Goal: Transaction & Acquisition: Purchase product/service

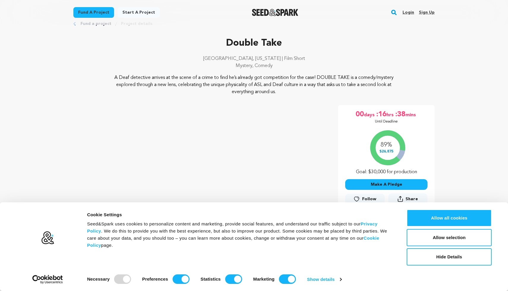
scroll to position [16, 0]
click at [444, 256] on button "Hide Details" at bounding box center [448, 256] width 85 height 17
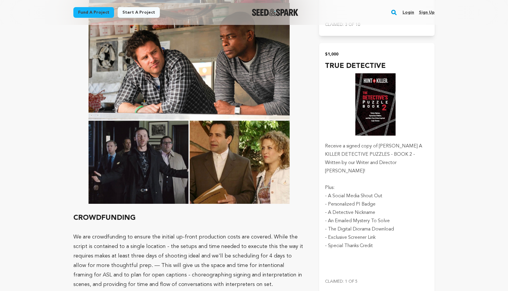
scroll to position [2338, 0]
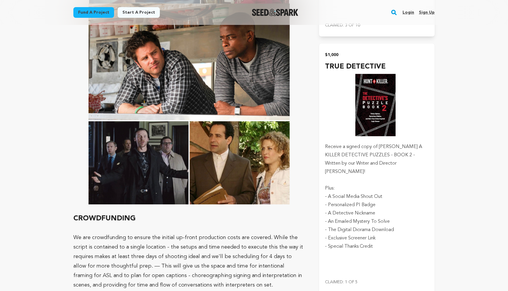
click at [376, 125] on img "submit" at bounding box center [377, 105] width 104 height 66
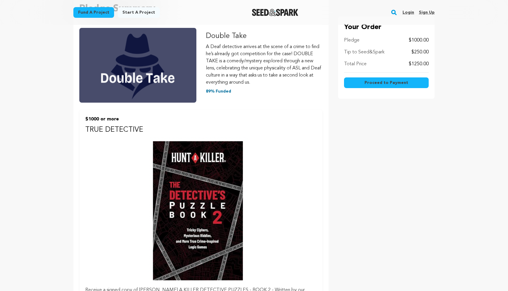
scroll to position [101, 0]
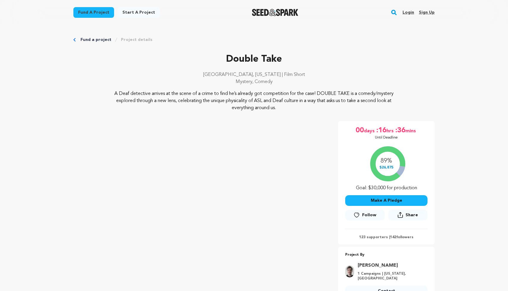
click at [388, 200] on button "Make A Pledge" at bounding box center [386, 200] width 82 height 11
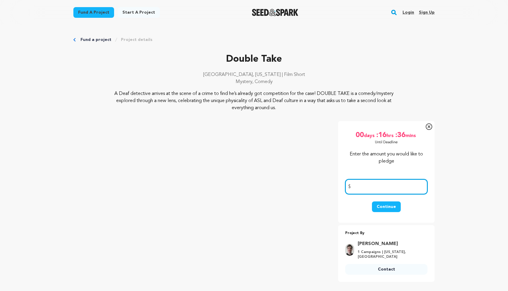
click at [370, 185] on input "number" at bounding box center [386, 186] width 82 height 15
type input "50"
click at [387, 204] on button "Continue" at bounding box center [386, 207] width 29 height 11
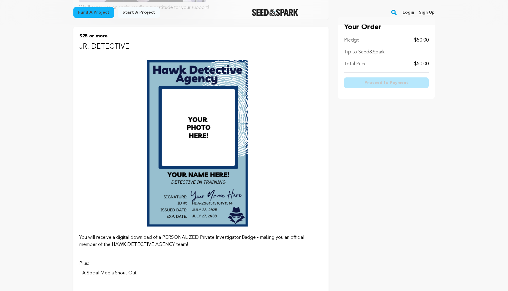
scroll to position [228, 0]
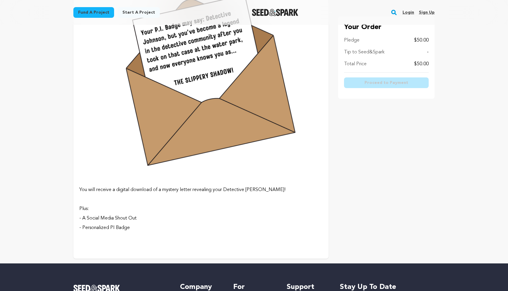
click at [180, 186] on p "You will receive a digital download of a mystery letter revealing your Detectiv…" at bounding box center [200, 189] width 243 height 7
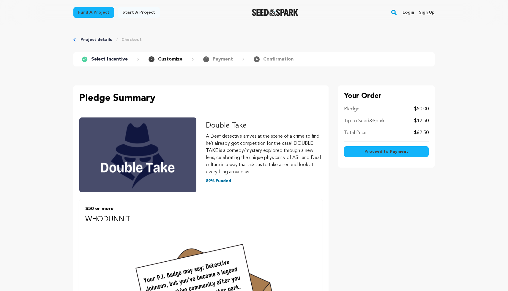
click at [381, 153] on span "Proceed to Payment" at bounding box center [386, 152] width 44 height 6
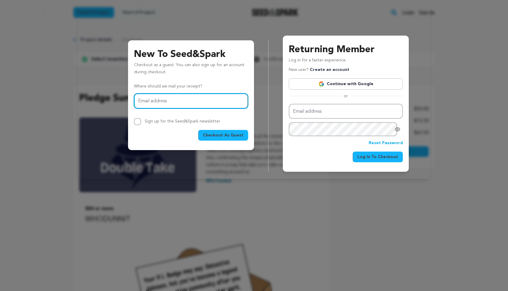
click at [157, 101] on input "Email address" at bounding box center [191, 100] width 114 height 15
type input "adalrifai@gmail.com"
click at [221, 136] on span "Checkout As Guest" at bounding box center [223, 135] width 40 height 6
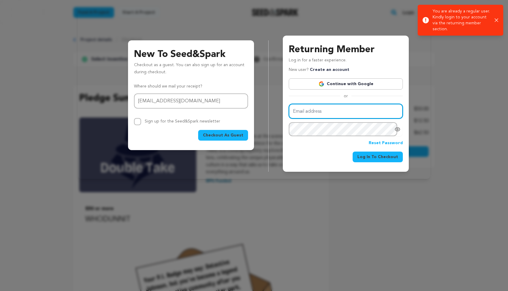
click at [315, 108] on input "Email address" at bounding box center [346, 111] width 114 height 15
click at [342, 83] on link "Continue with Google" at bounding box center [346, 83] width 114 height 11
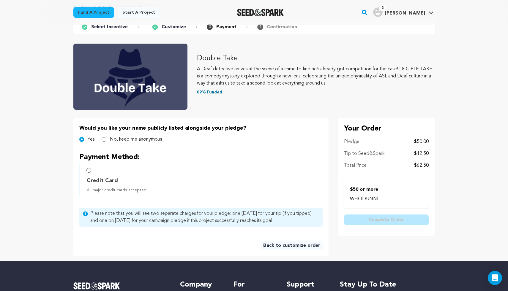
scroll to position [33, 0]
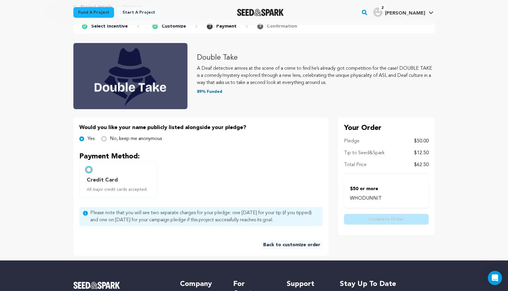
click at [88, 171] on input "Credit Card All major credit cards accepted." at bounding box center [88, 169] width 5 height 5
radio input "false"
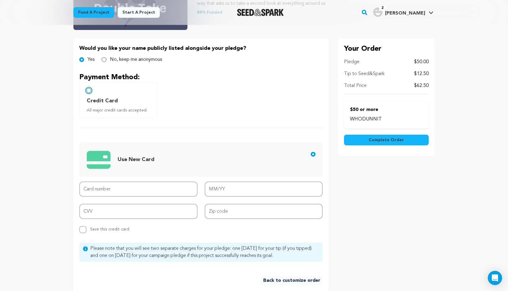
scroll to position [166, 0]
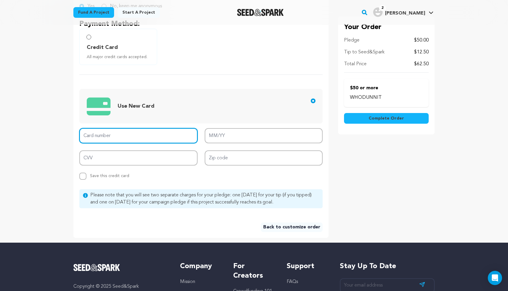
click at [147, 137] on input "Card number" at bounding box center [138, 135] width 118 height 15
click at [143, 139] on input "Card number" at bounding box center [138, 135] width 118 height 15
type input "4147 2027 3193 7490"
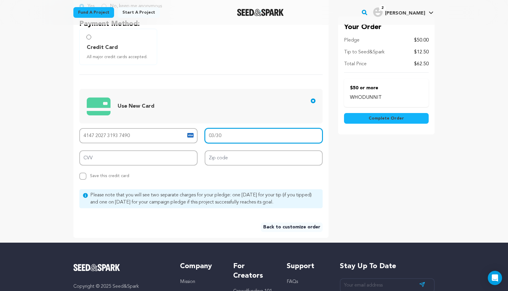
type input "03/30"
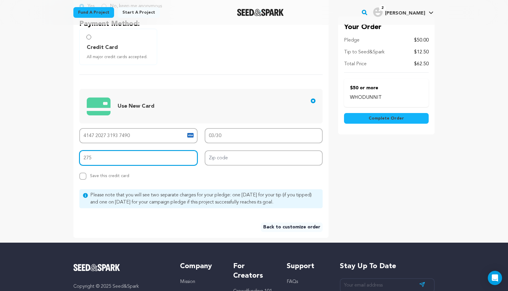
type input "275"
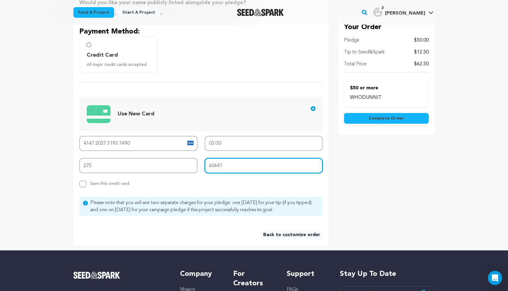
scroll to position [0, 0]
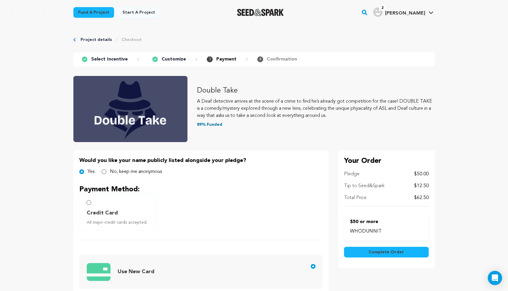
type input "60641"
click at [89, 203] on input "Credit Card All major credit cards accepted." at bounding box center [88, 202] width 5 height 5
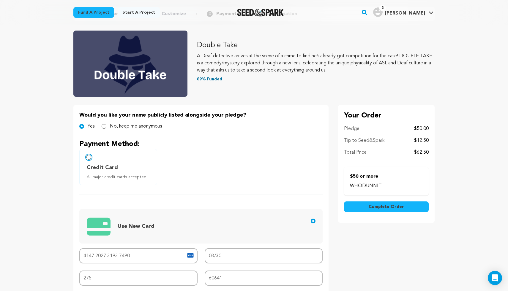
scroll to position [51, 0]
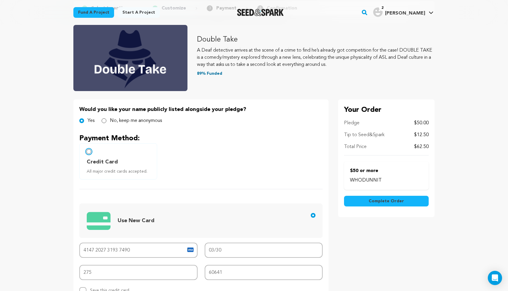
click at [89, 153] on input "Credit Card All major credit cards accepted." at bounding box center [88, 151] width 5 height 5
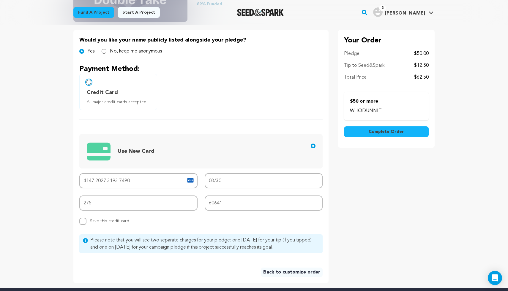
scroll to position [153, 0]
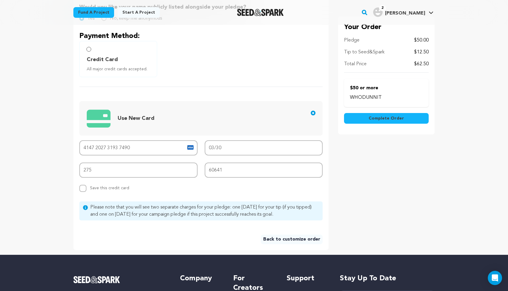
click at [203, 188] on div "Card number 4147 2027 3193 7490 MM/YY 03/30 CVV 275 Zip code 60641 Replace save…" at bounding box center [200, 166] width 243 height 52
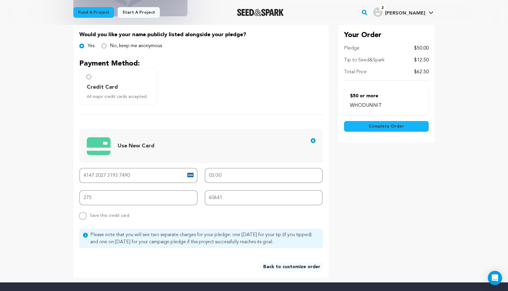
scroll to position [76, 0]
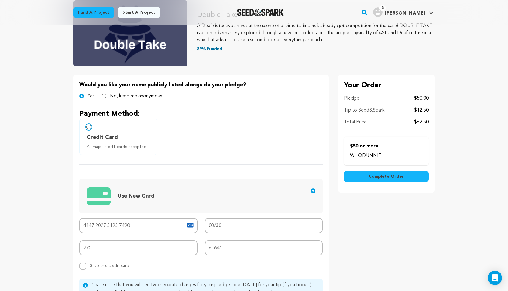
click at [89, 127] on input "Credit Card All major credit cards accepted." at bounding box center [88, 127] width 5 height 5
click at [372, 177] on span "Complete Order" at bounding box center [385, 177] width 35 height 6
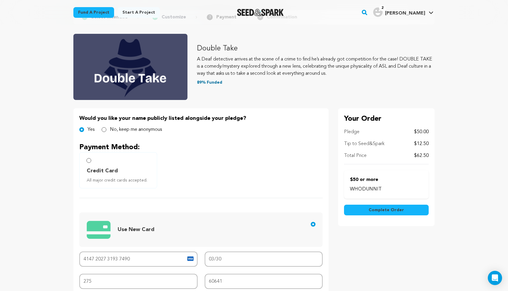
scroll to position [0, 0]
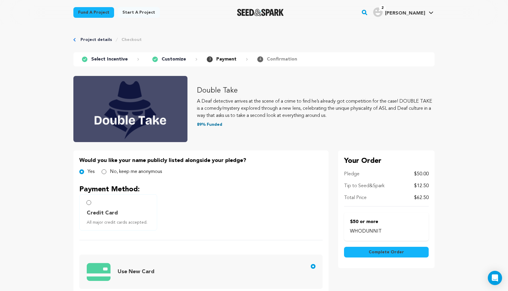
click at [390, 198] on div "Total Price $62.50" at bounding box center [386, 197] width 85 height 7
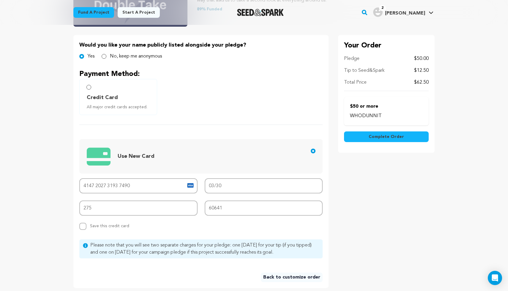
scroll to position [193, 0]
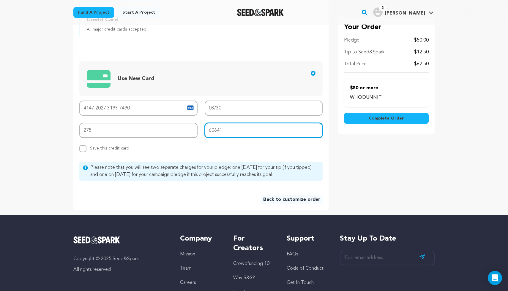
click at [241, 130] on input "60641" at bounding box center [264, 130] width 118 height 15
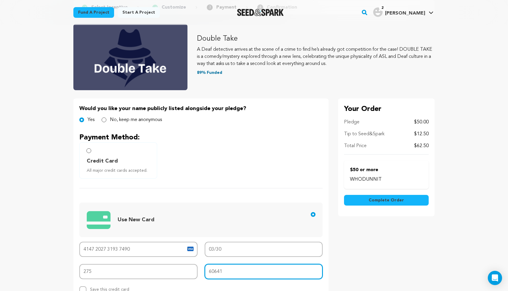
scroll to position [0, 0]
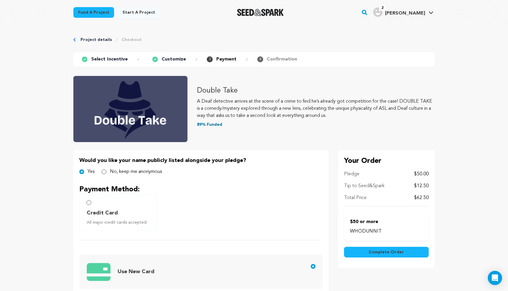
click at [393, 181] on div "Pledge $50.00 Tip to Seed&Spark $12.50 Total Price $62.50" at bounding box center [386, 189] width 85 height 36
click at [372, 187] on p "Tip to Seed&Spark" at bounding box center [364, 186] width 40 height 7
click at [382, 13] on img "Adal R.'s Profile" at bounding box center [377, 11] width 9 height 9
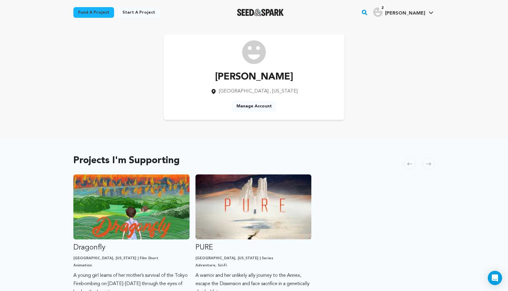
click at [96, 68] on div "[PERSON_NAME] [GEOGRAPHIC_DATA] , [US_STATE] Manage Account" at bounding box center [253, 76] width 361 height 85
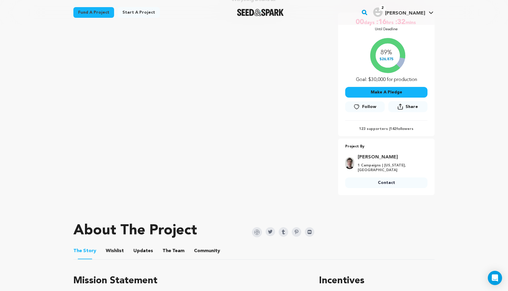
scroll to position [120, 0]
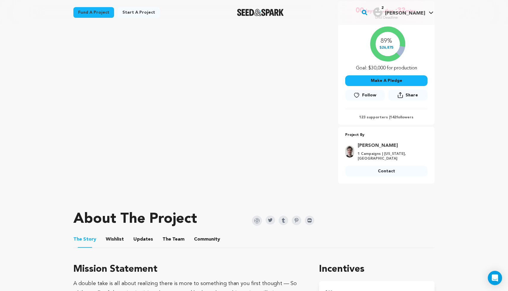
click at [371, 118] on p "123 supporters | 142 followers" at bounding box center [386, 117] width 82 height 5
click at [379, 118] on p "123 supporters | 142 followers" at bounding box center [386, 117] width 82 height 5
click at [382, 172] on link "Contact" at bounding box center [386, 171] width 82 height 11
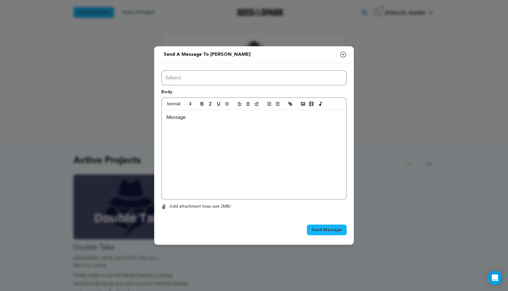
click at [342, 55] on icon "button" at bounding box center [342, 54] width 7 height 7
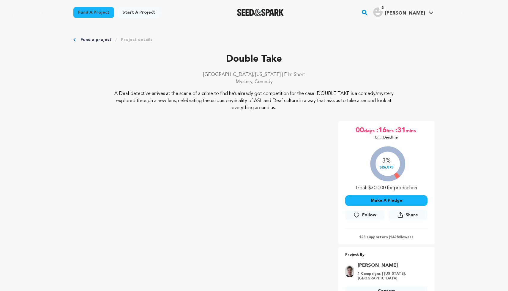
scroll to position [120, 0]
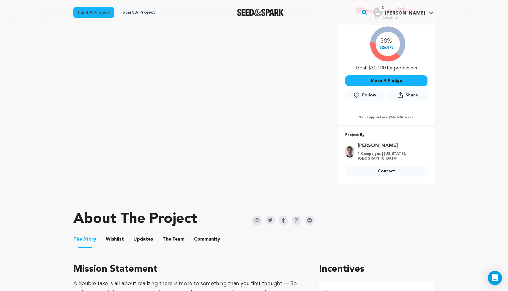
click at [365, 147] on link "[PERSON_NAME]" at bounding box center [390, 145] width 66 height 7
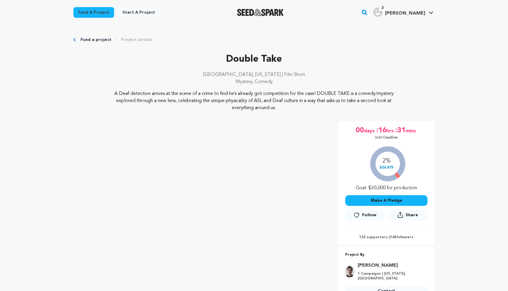
scroll to position [120, 0]
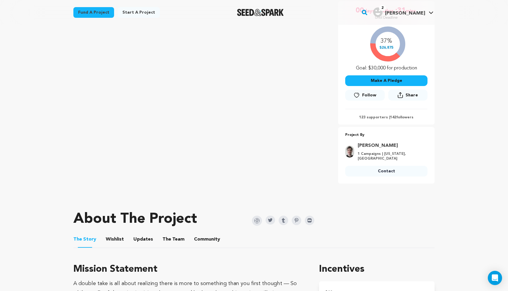
click at [374, 81] on button "Make A Pledge" at bounding box center [386, 80] width 82 height 11
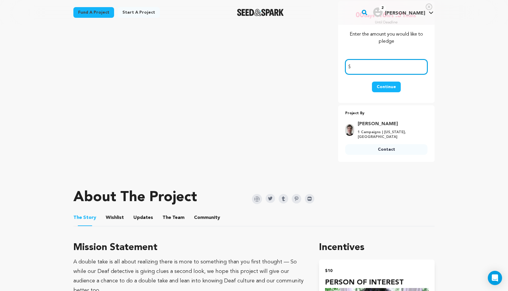
click at [368, 69] on input "number" at bounding box center [386, 66] width 82 height 15
type input "50"
click at [384, 89] on button "Continue" at bounding box center [386, 87] width 29 height 11
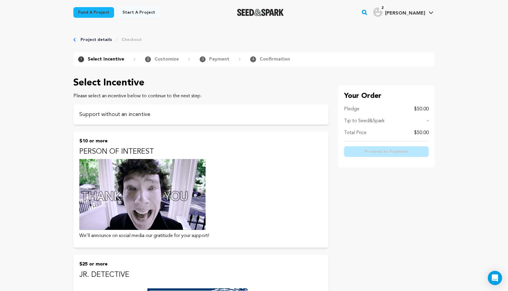
click at [368, 120] on p "Tip to Seed&Spark" at bounding box center [364, 121] width 40 height 7
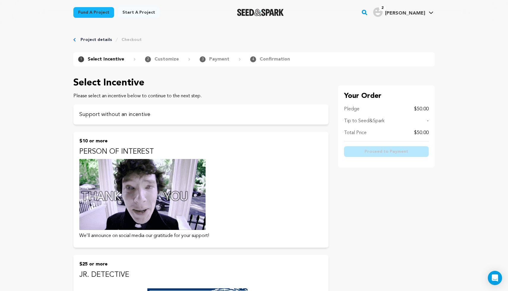
click at [427, 125] on div "Pledge $50.00 Tip to Seed&Spark - Total Price $50.00" at bounding box center [386, 124] width 85 height 36
